Goal: Check status

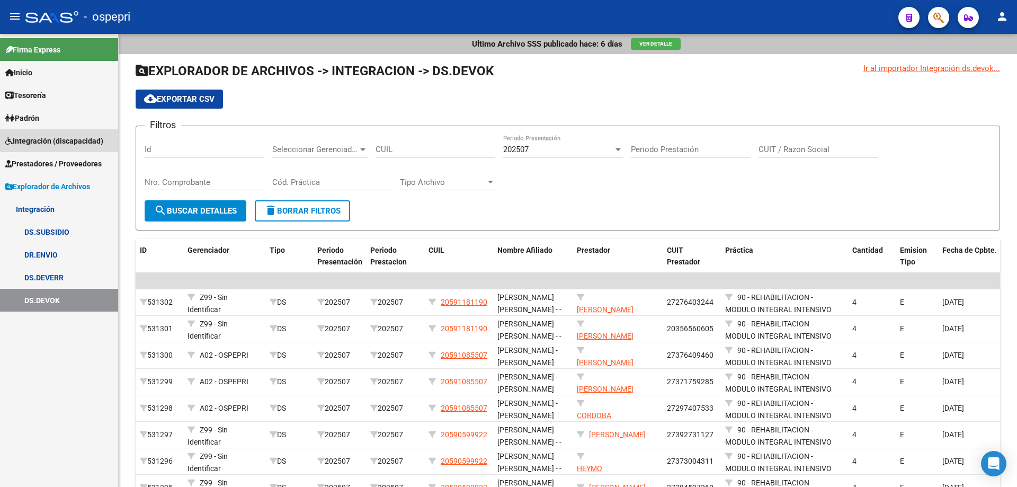
click at [46, 138] on span "Integración (discapacidad)" at bounding box center [54, 141] width 98 height 12
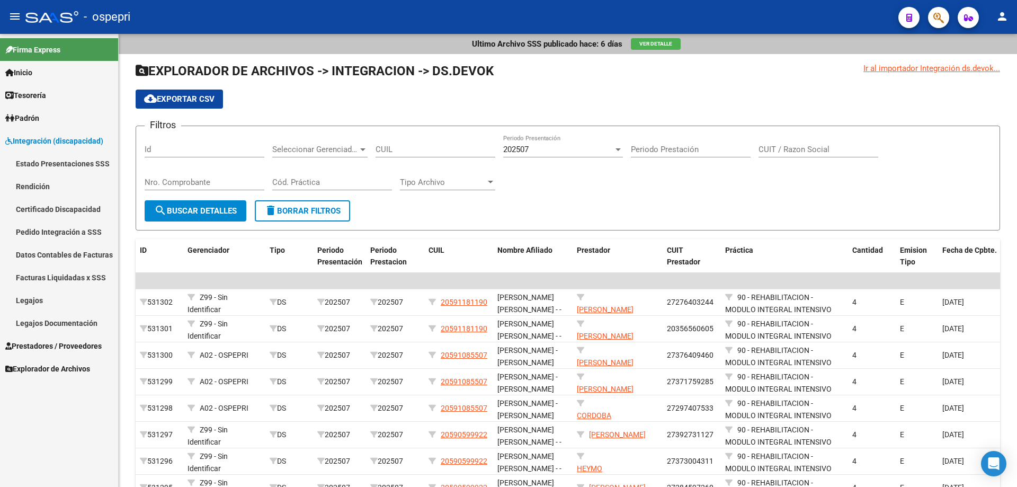
click at [58, 302] on link "Legajos" at bounding box center [59, 300] width 118 height 23
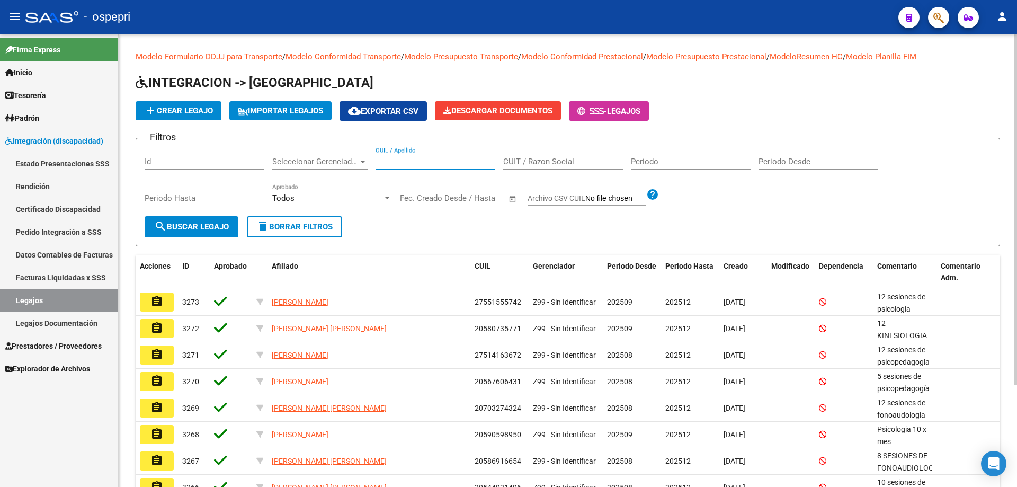
click at [405, 165] on input "CUIL / Apellido" at bounding box center [436, 162] width 120 height 10
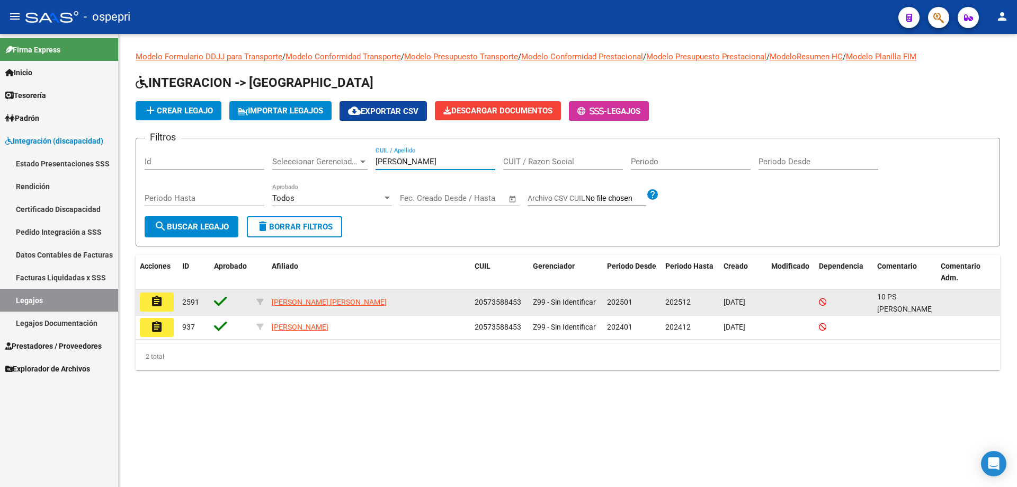
type input "[PERSON_NAME]"
click at [155, 298] on mat-icon "assignment" at bounding box center [156, 301] width 13 height 13
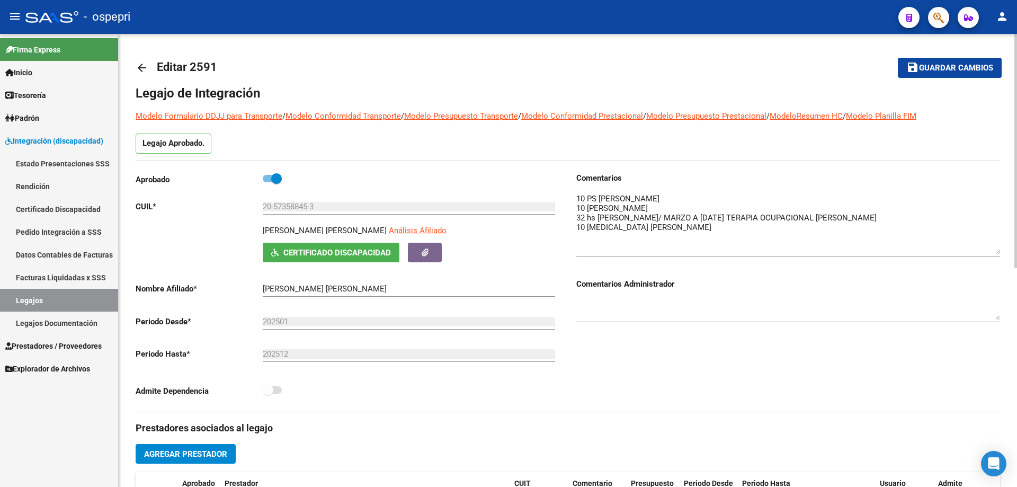
drag, startPoint x: 996, startPoint y: 212, endPoint x: 1002, endPoint y: 253, distance: 40.6
click at [1002, 253] on div "arrow_back Editar 2591 save Guardar cambios Legajo de Integración Modelo Formul…" at bounding box center [568, 472] width 898 height 877
